Goal: Transaction & Acquisition: Book appointment/travel/reservation

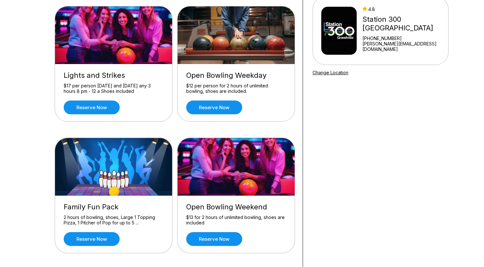
scroll to position [64, 0]
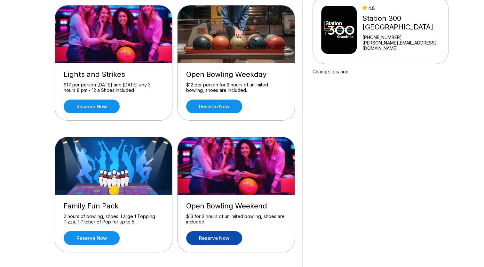
click at [215, 238] on link "Reserve now" at bounding box center [214, 238] width 56 height 14
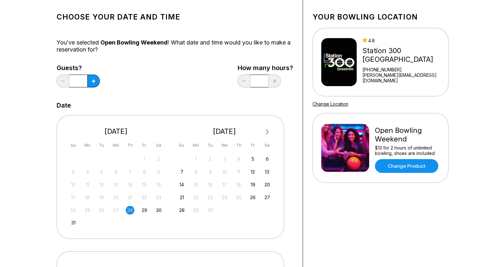
scroll to position [32, 0]
click at [140, 211] on div "24 25 26 27 28 29 30" at bounding box center [116, 209] width 96 height 10
click at [92, 80] on icon at bounding box center [94, 81] width 4 height 4
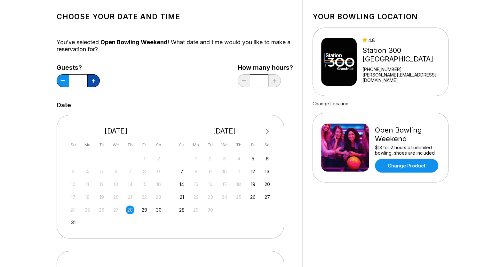
click at [92, 80] on icon at bounding box center [94, 81] width 4 height 4
type input "*"
click at [145, 207] on div "29" at bounding box center [144, 209] width 9 height 9
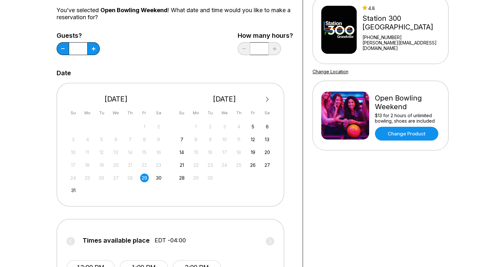
scroll to position [0, 0]
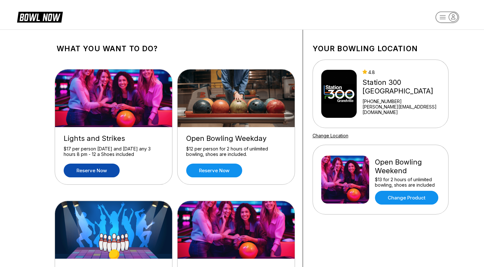
click at [101, 172] on link "Reserve now" at bounding box center [92, 171] width 56 height 14
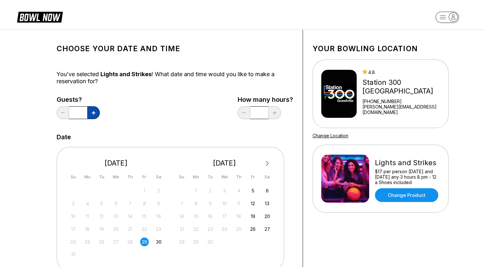
click at [91, 116] on button at bounding box center [93, 112] width 12 height 13
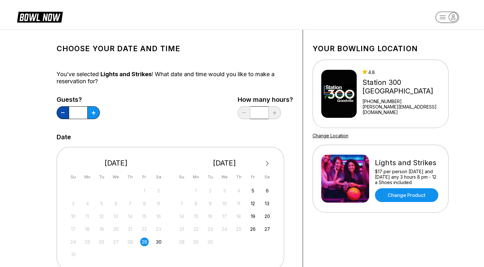
click at [61, 113] on button at bounding box center [63, 112] width 12 height 13
type input "*"
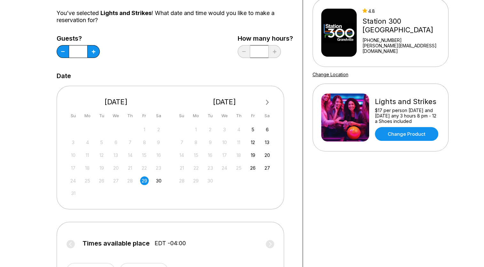
scroll to position [128, 0]
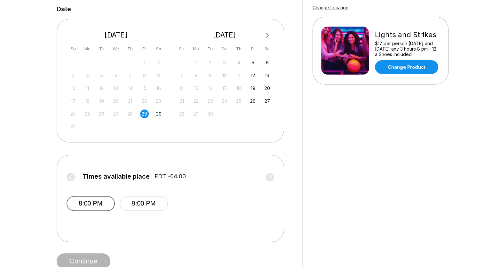
click at [94, 204] on button "8:00 PM" at bounding box center [91, 203] width 48 height 15
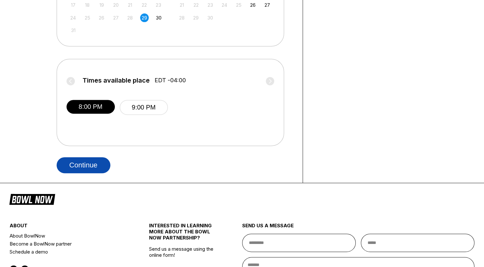
click at [81, 169] on button "Continue" at bounding box center [84, 165] width 54 height 16
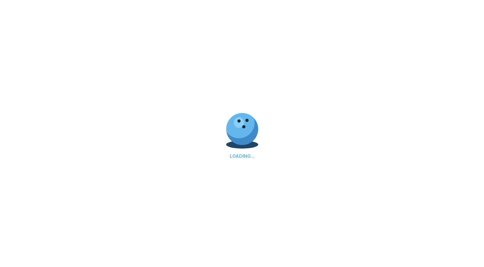
scroll to position [0, 0]
select select "**"
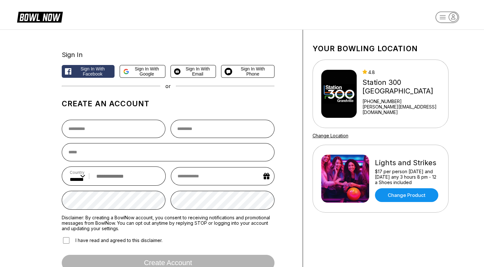
click at [442, 18] on rect "button" at bounding box center [446, 17] width 23 height 11
click at [447, 36] on div "Log In / Sign Up" at bounding box center [447, 36] width 44 height 11
select select "**"
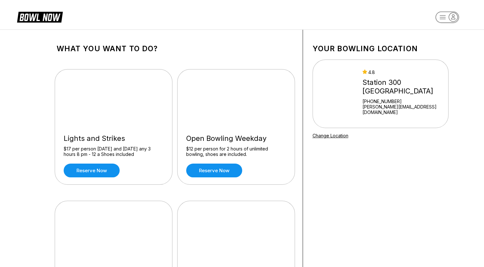
click at [442, 20] on rect "button" at bounding box center [446, 17] width 23 height 11
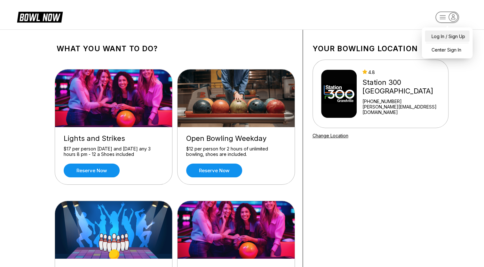
click at [439, 37] on div "Log In / Sign Up" at bounding box center [447, 36] width 44 height 11
select select "**"
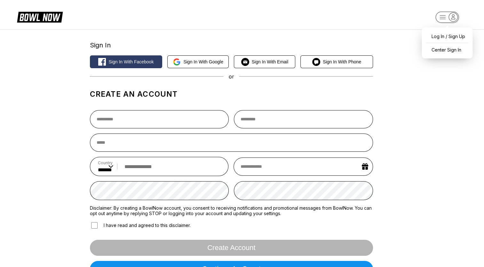
click at [457, 19] on icon "button" at bounding box center [453, 17] width 9 height 9
click at [456, 53] on div "Center Sign In" at bounding box center [447, 49] width 44 height 11
click at [451, 14] on icon "button" at bounding box center [453, 17] width 9 height 9
click at [444, 51] on div "Center Sign In" at bounding box center [447, 49] width 44 height 11
click at [450, 22] on rect "button" at bounding box center [446, 17] width 23 height 11
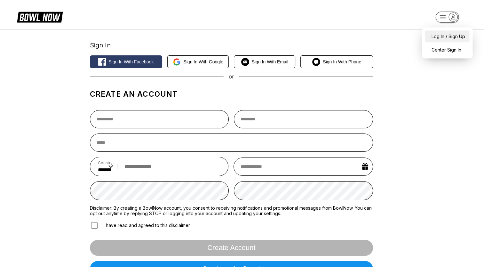
click at [456, 35] on div "Log In / Sign Up" at bounding box center [447, 36] width 44 height 11
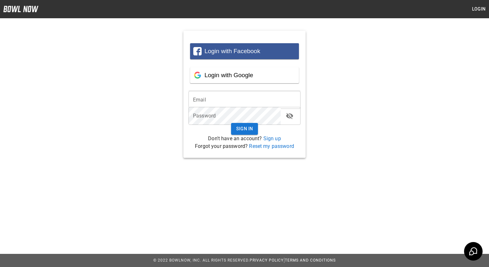
click at [212, 97] on input "email" at bounding box center [244, 100] width 112 height 18
